Goal: Information Seeking & Learning: Check status

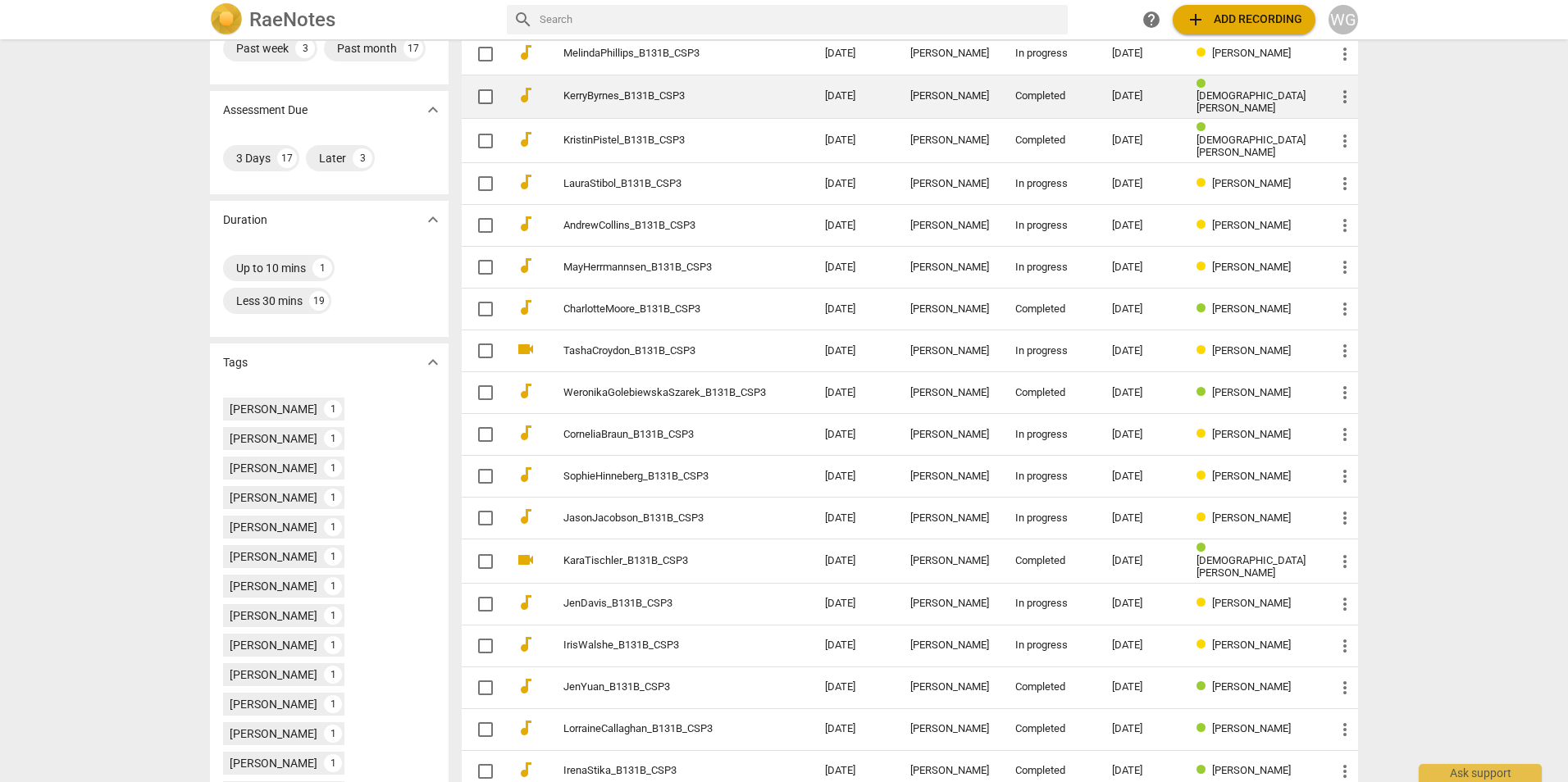
scroll to position [251, 0]
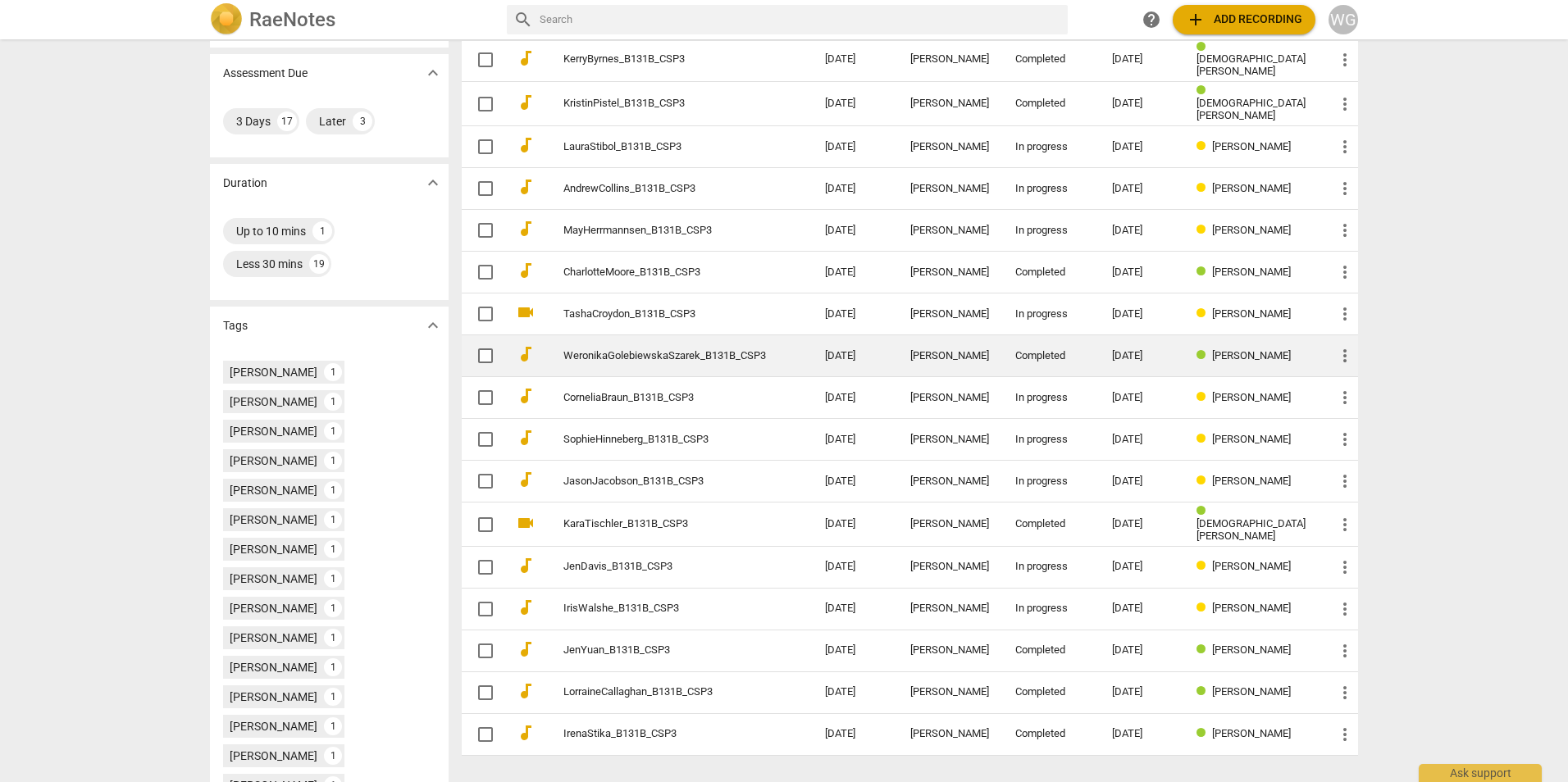
click at [713, 350] on link "WeronikaGolebiewskaSzarek_B131B_CSP3" at bounding box center [664, 356] width 203 height 12
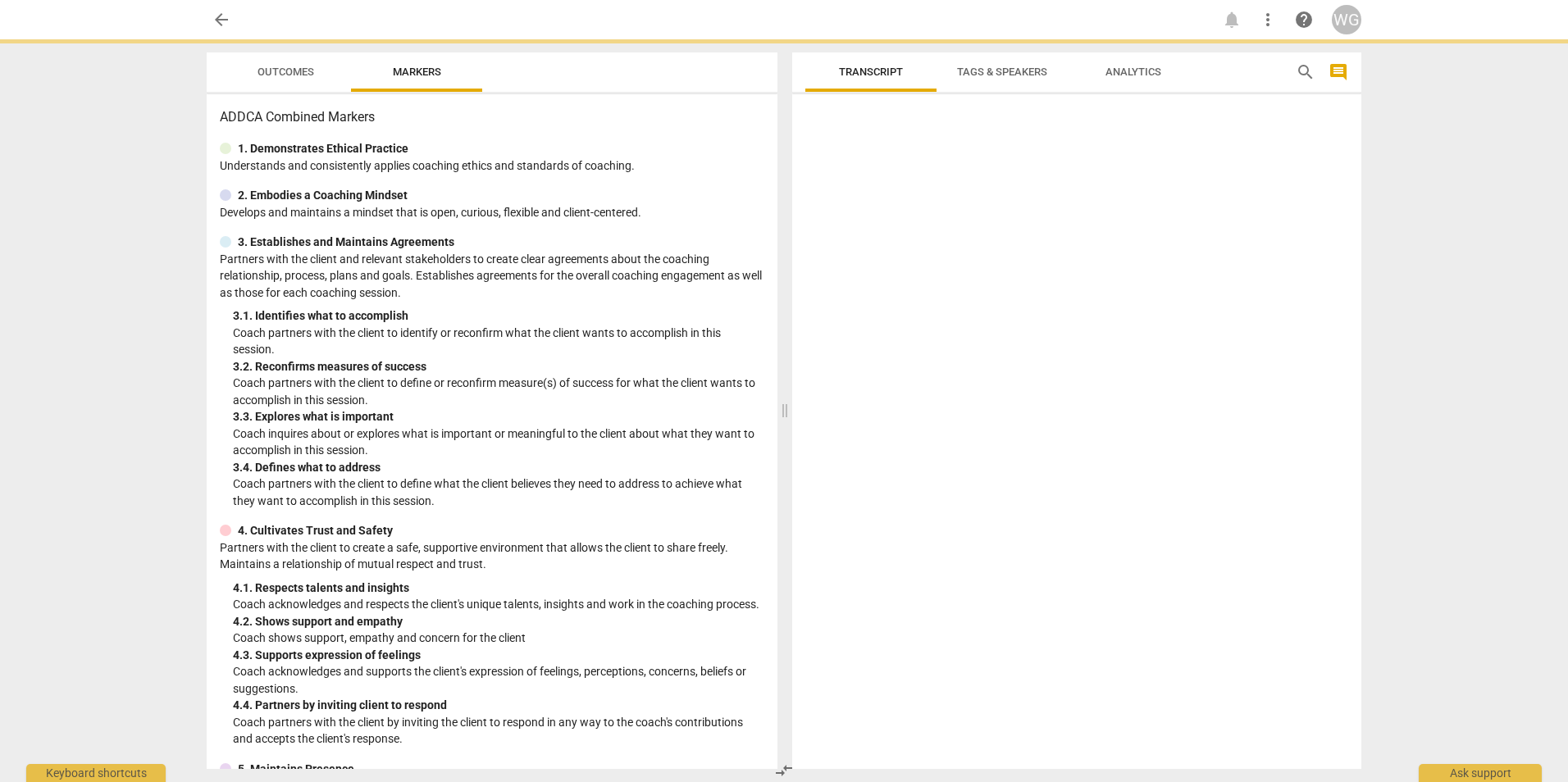
click at [293, 75] on span "Outcomes" at bounding box center [286, 72] width 57 height 12
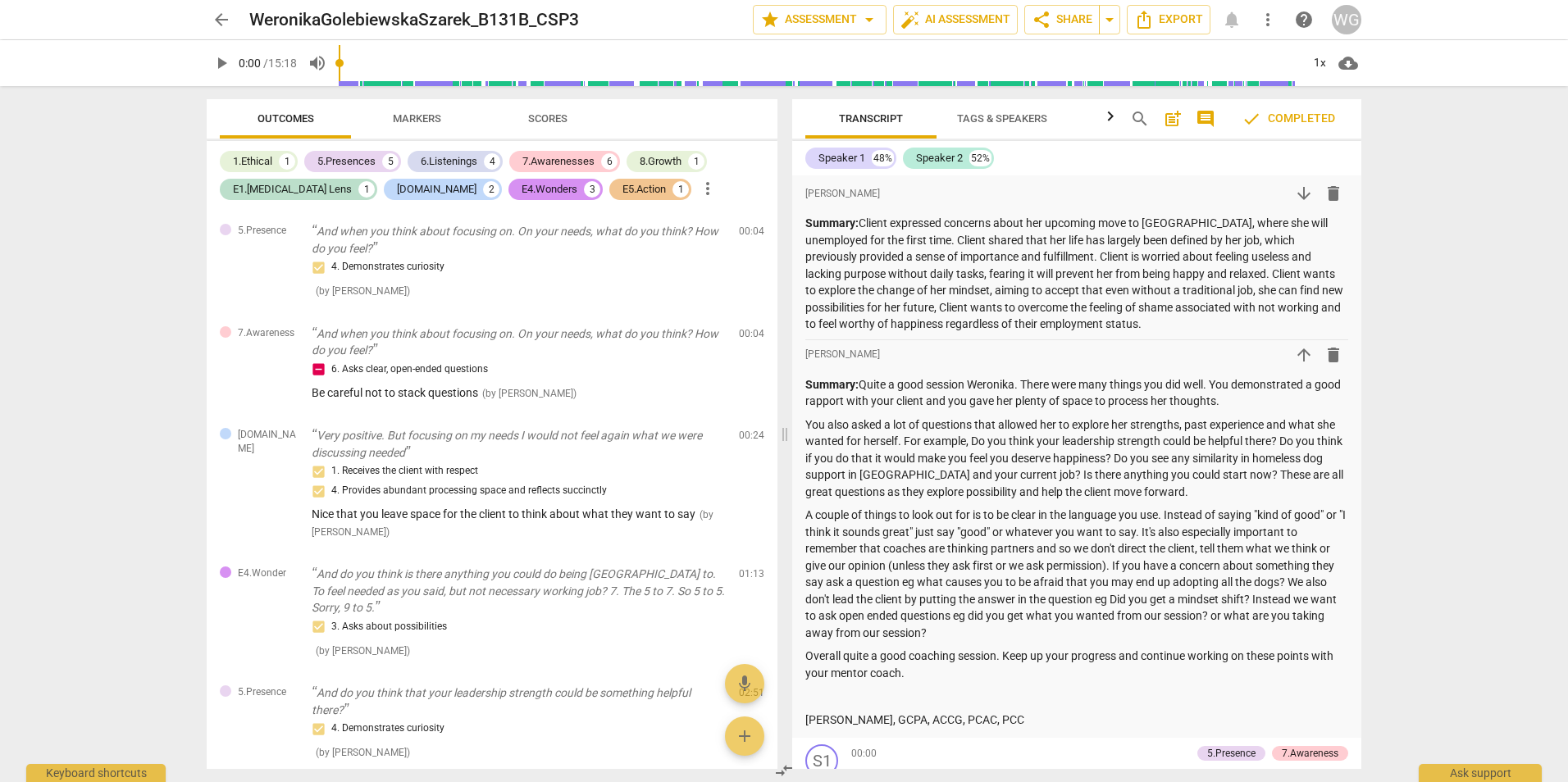
click at [560, 112] on span "Scores" at bounding box center [547, 118] width 39 height 12
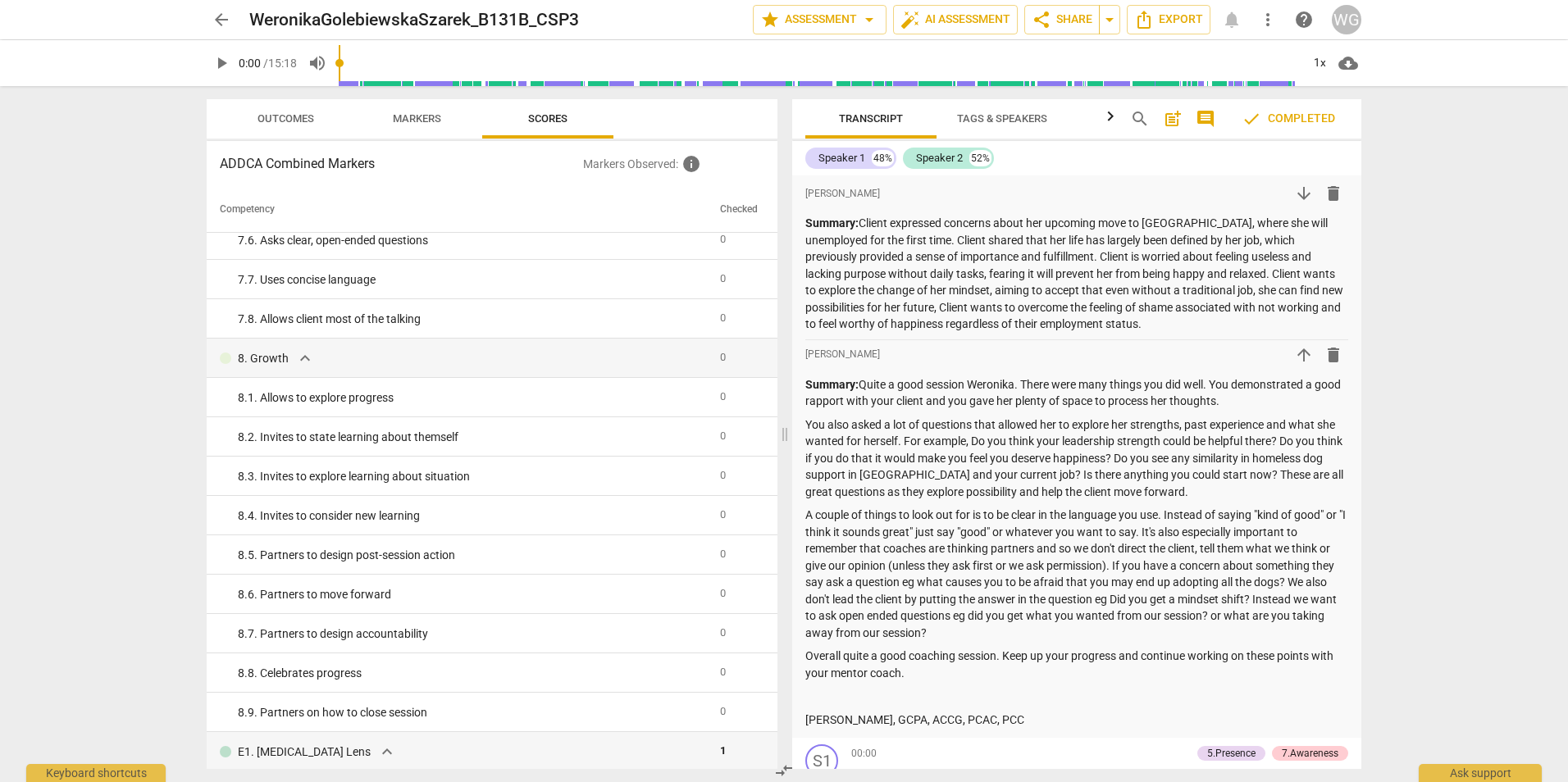
scroll to position [1639, 0]
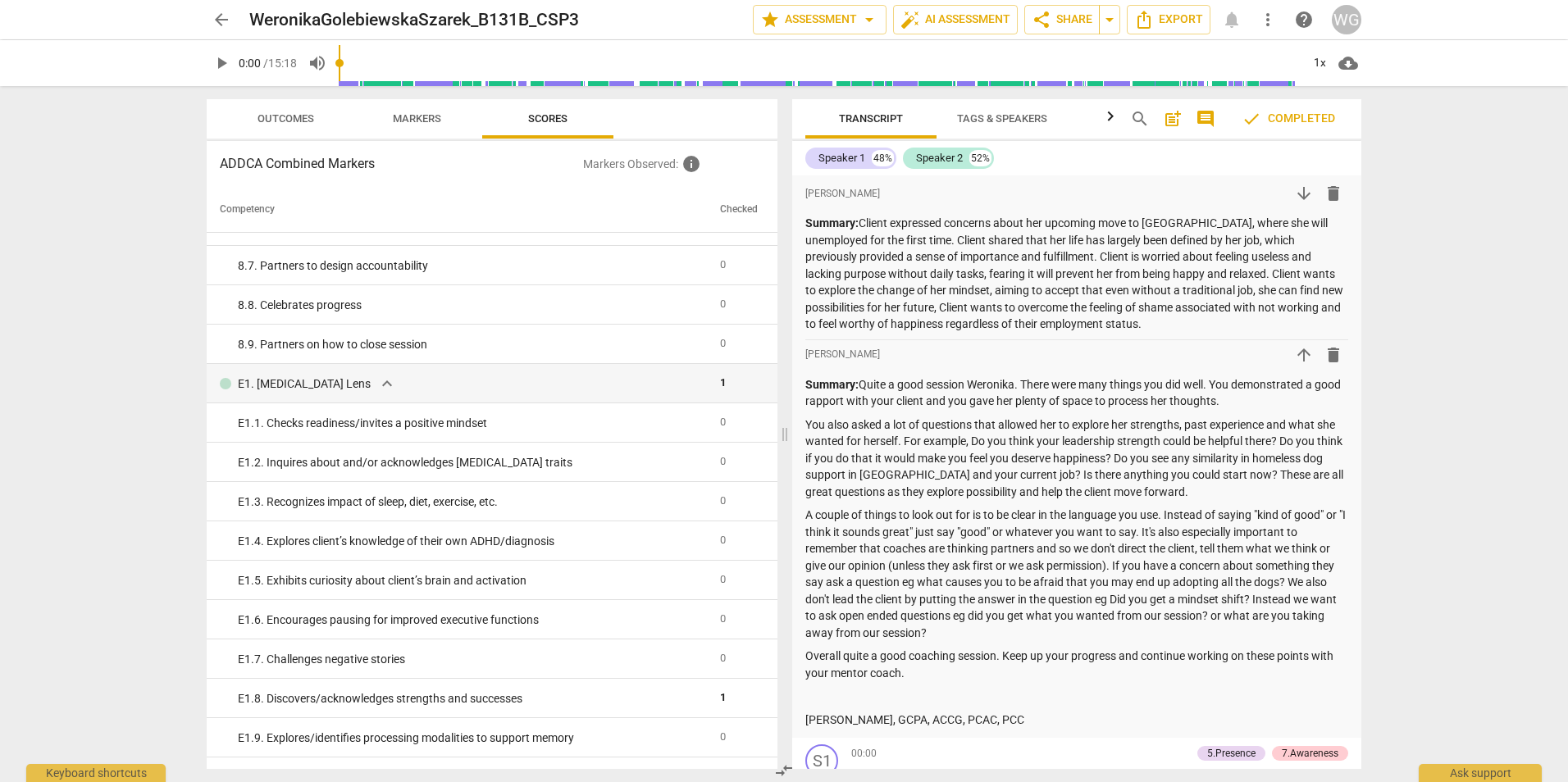
click at [293, 124] on span "Outcomes" at bounding box center [286, 118] width 57 height 12
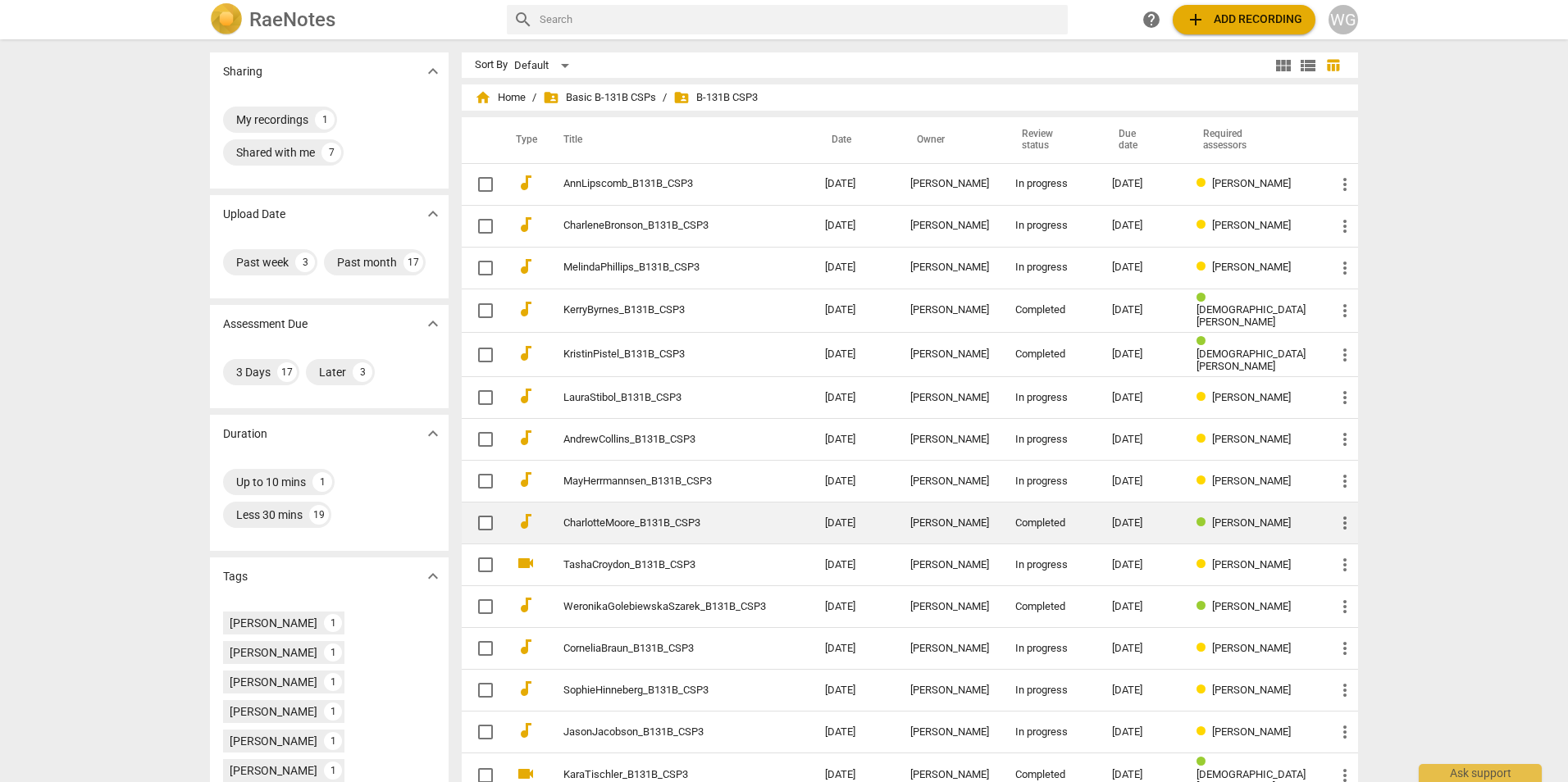
click at [656, 517] on link "CharlotteMoore_B131B_CSP3" at bounding box center [664, 523] width 203 height 12
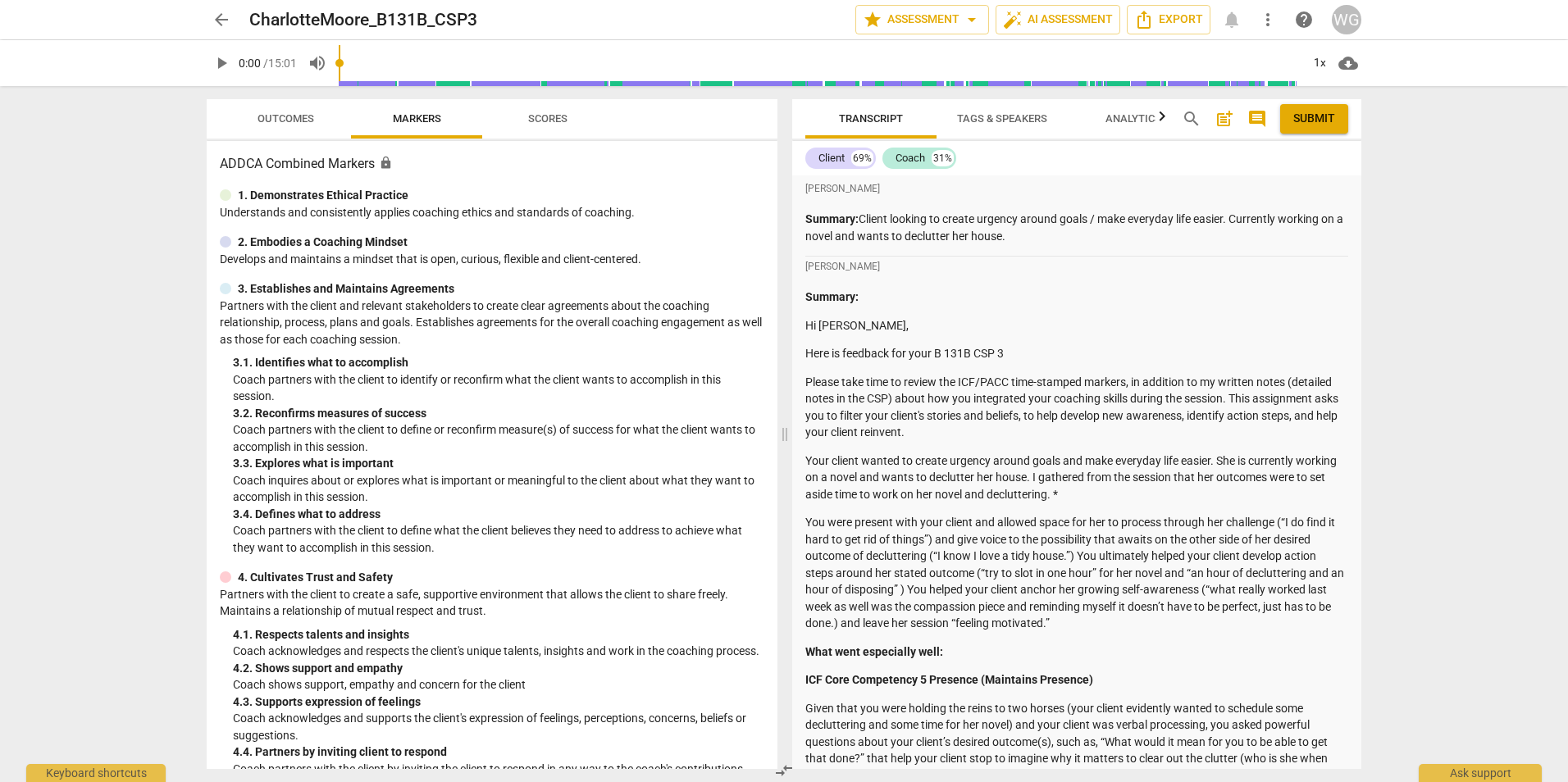
click at [274, 108] on span "Outcomes" at bounding box center [285, 118] width 96 height 22
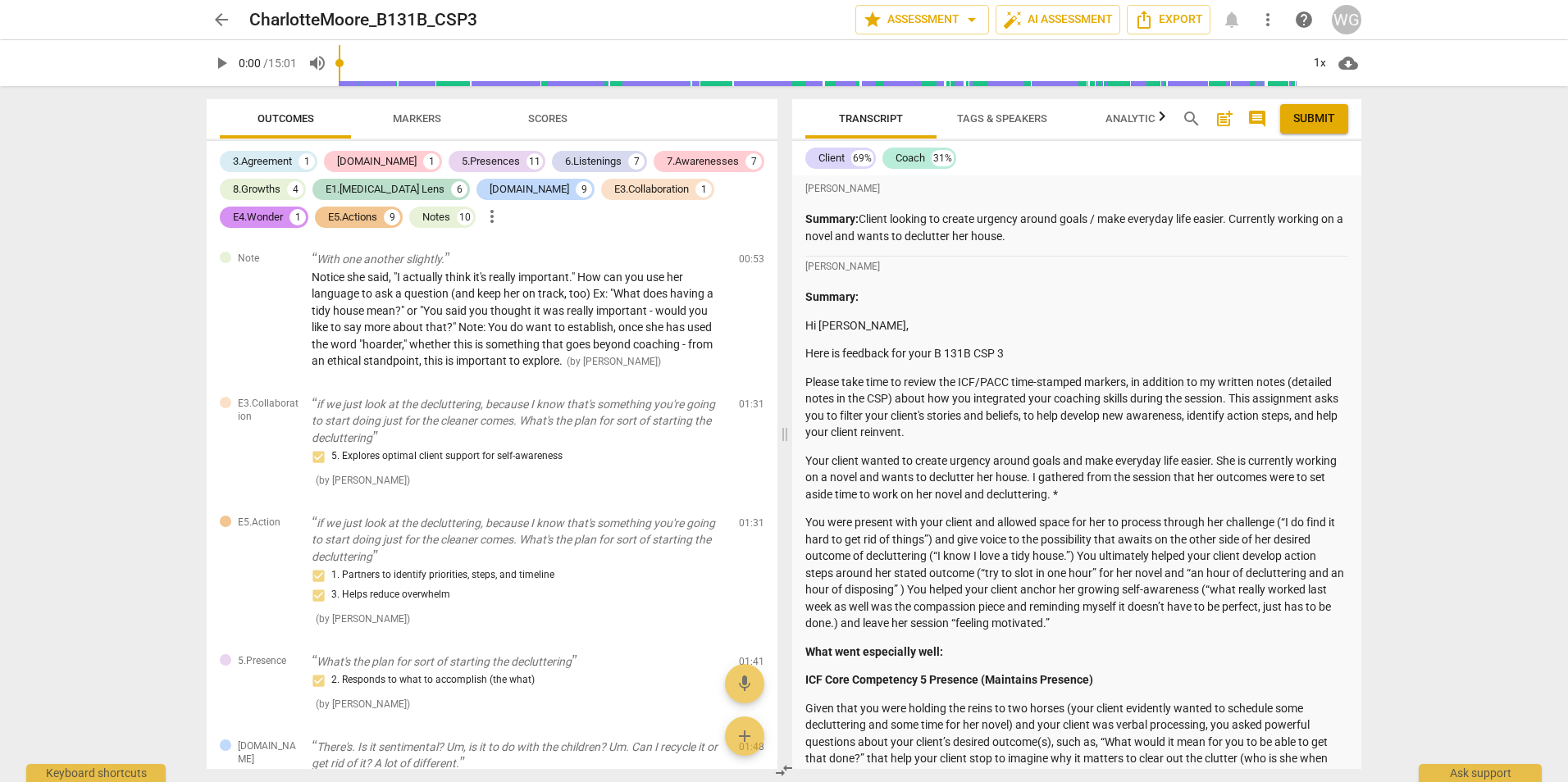
click at [219, 21] on span "arrow_back" at bounding box center [221, 19] width 19 height 19
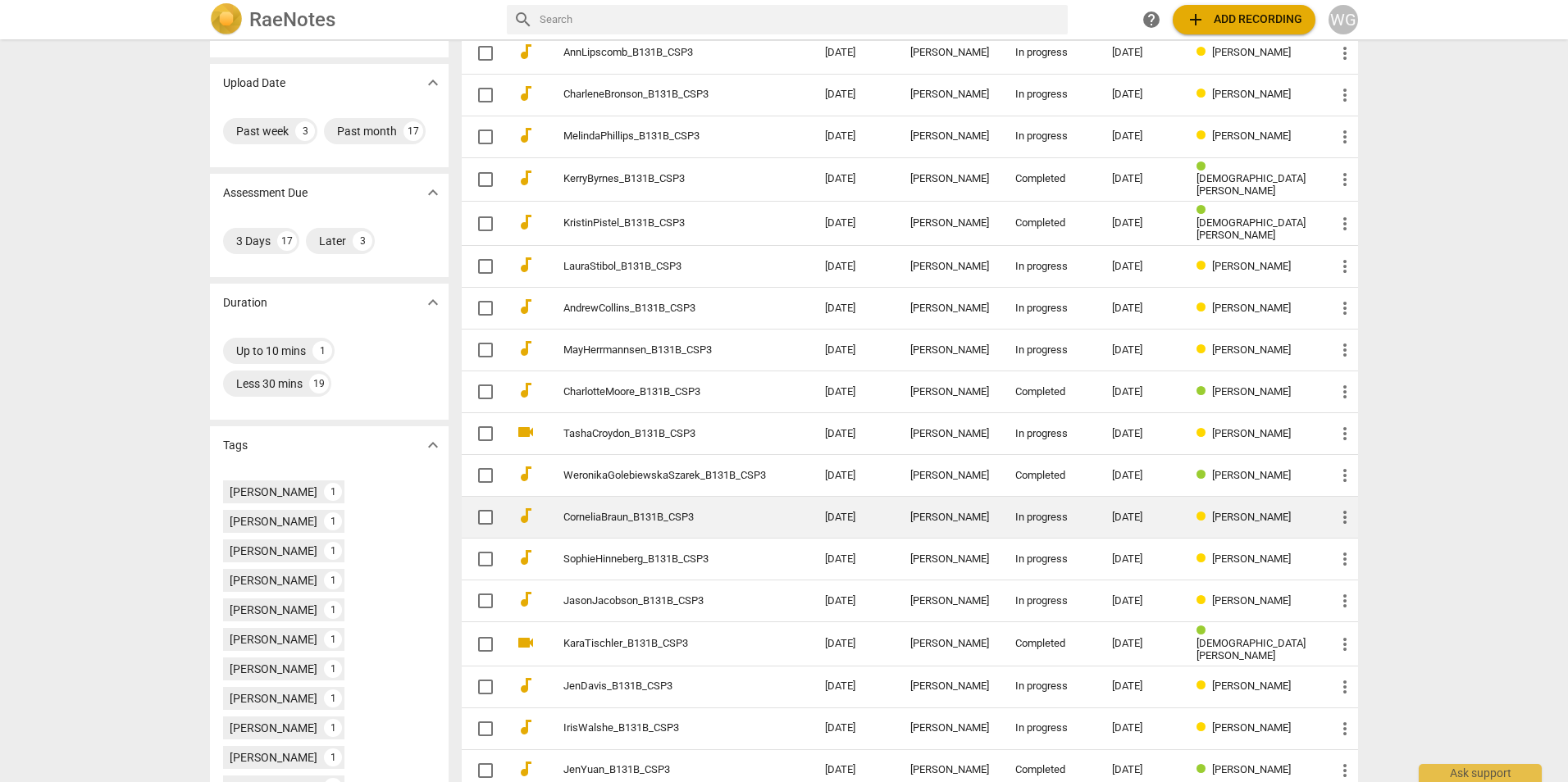
scroll to position [251, 0]
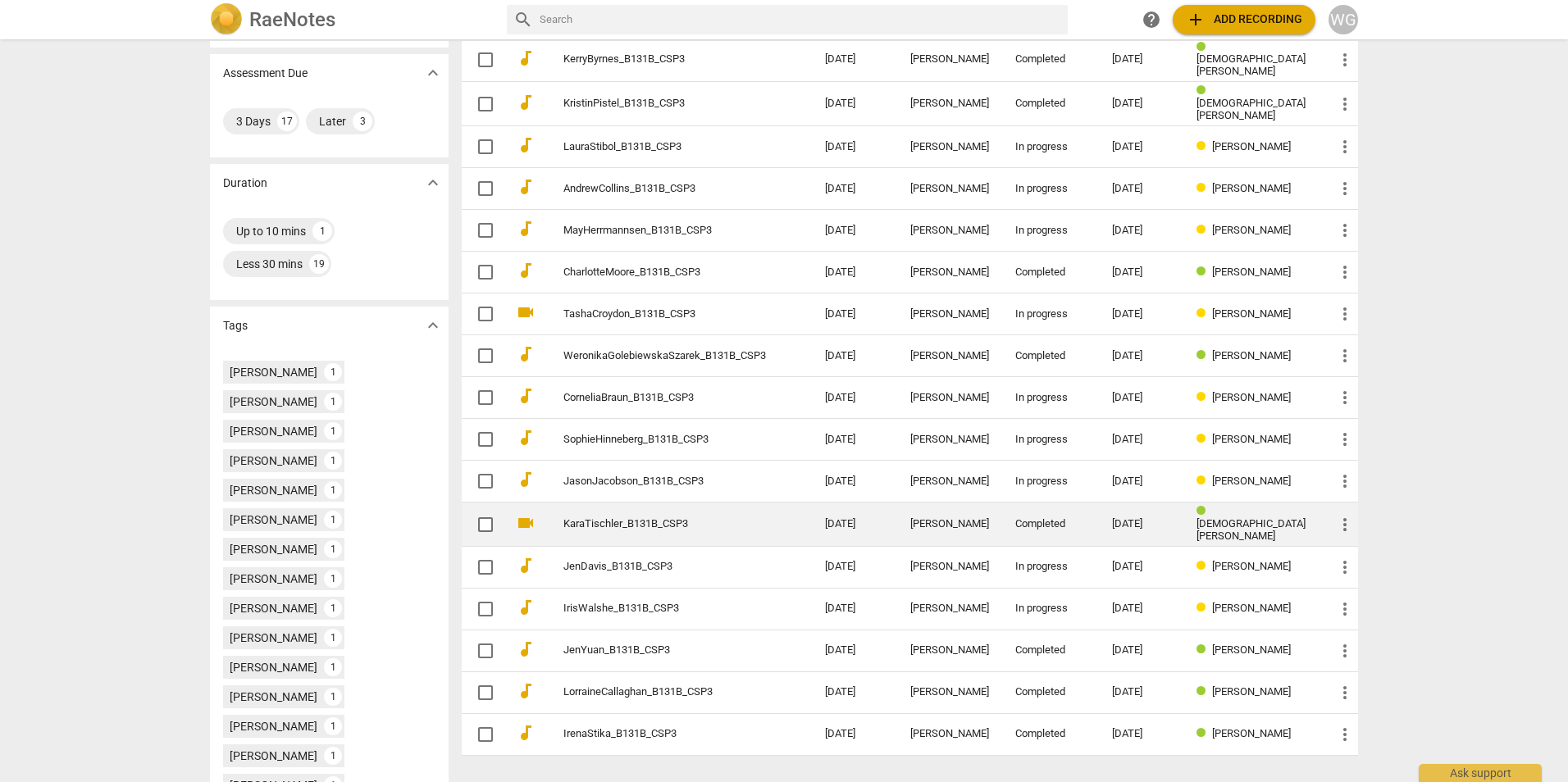
click at [702, 524] on link "KaraTischler_B131B_CSP3" at bounding box center [664, 524] width 203 height 12
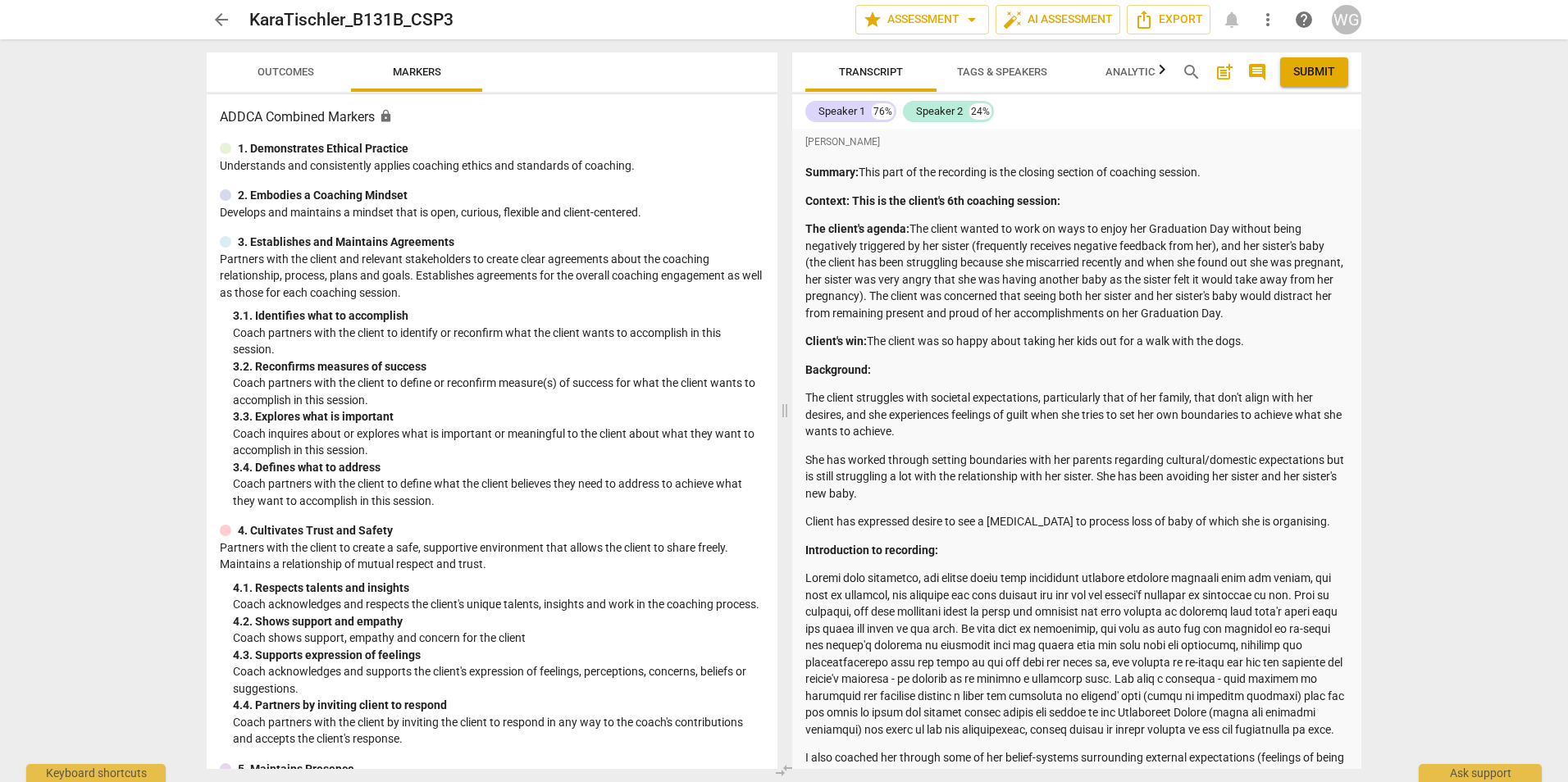
click at [284, 64] on span "Outcomes" at bounding box center [285, 72] width 96 height 22
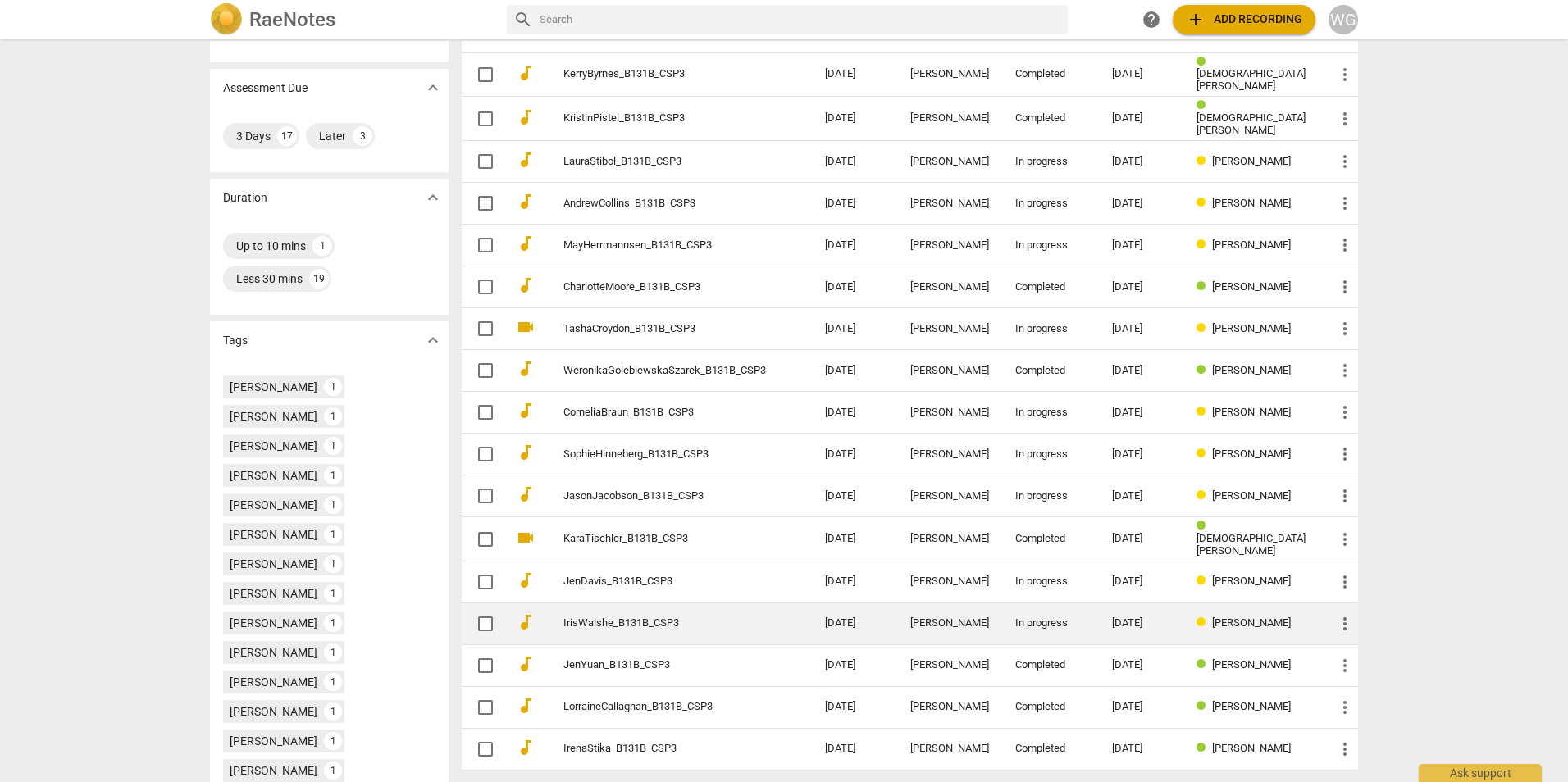
scroll to position [251, 0]
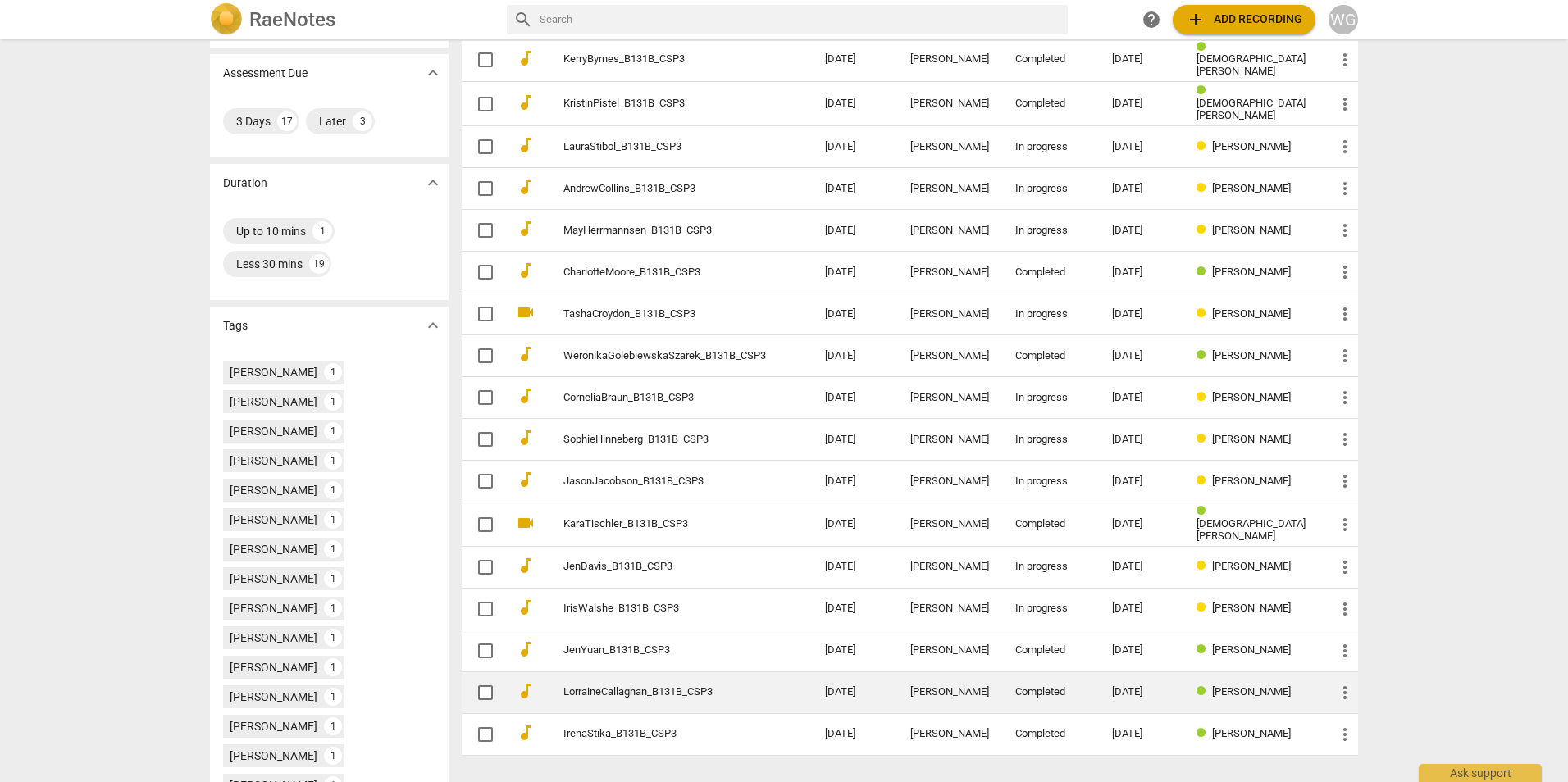
click at [688, 686] on link "LorraineCallaghan_B131B_CSP3" at bounding box center [664, 693] width 203 height 12
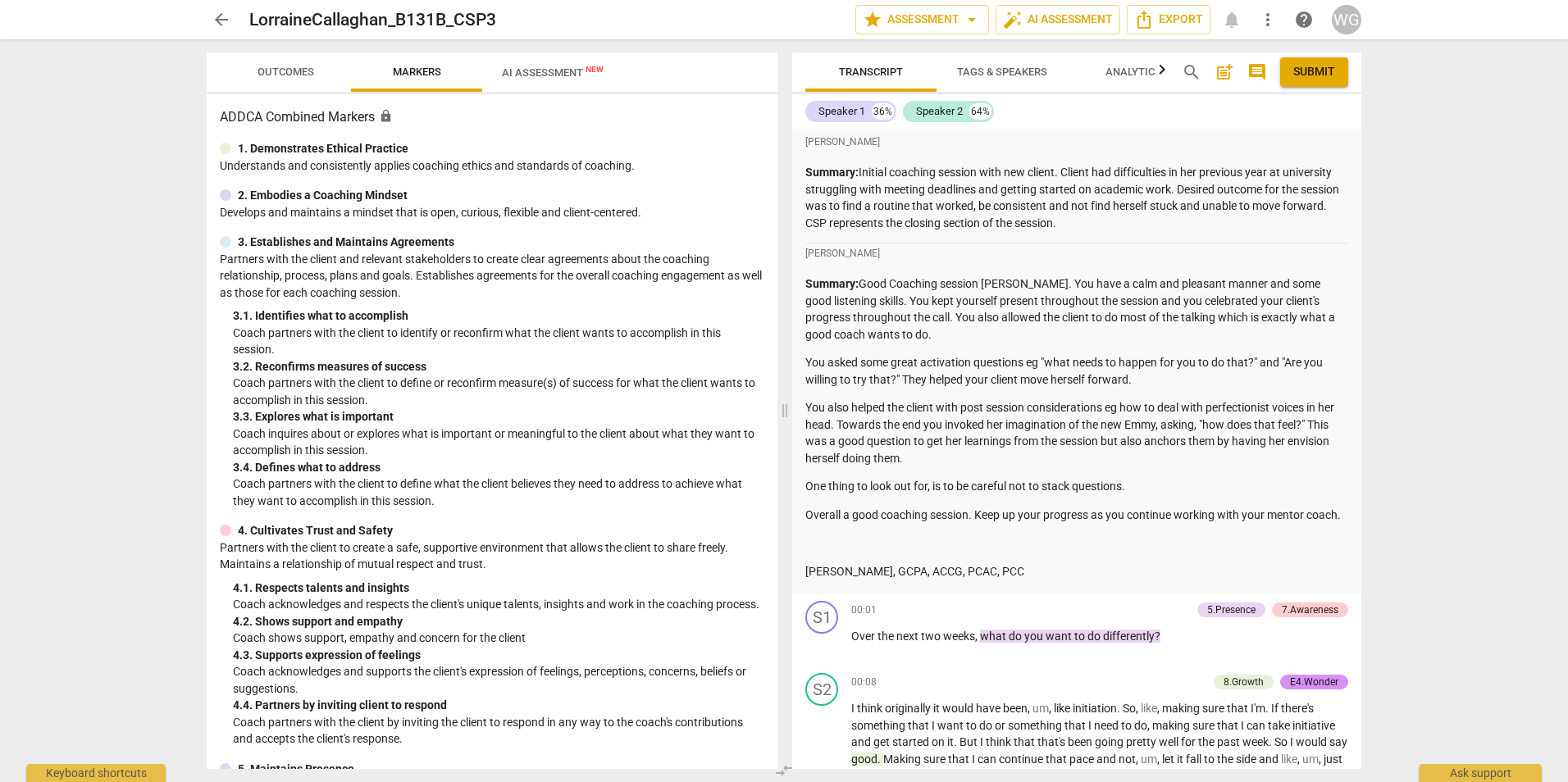
click at [273, 64] on span "Outcomes" at bounding box center [285, 72] width 96 height 22
